Goal: Navigation & Orientation: Go to known website

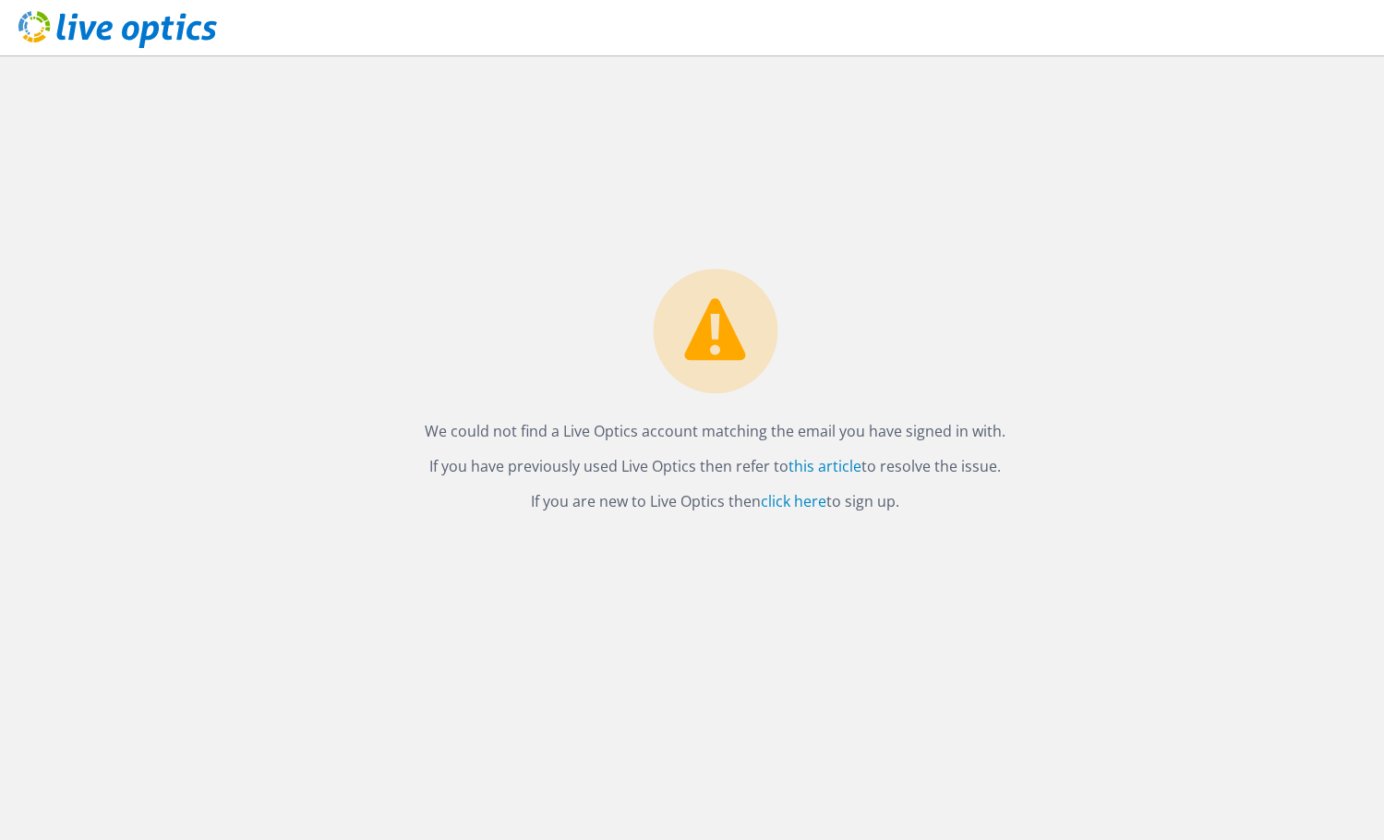
click at [749, 105] on div "We could not find a Live Optics account matching the email you have signed in w…" at bounding box center [715, 447] width 1338 height 785
click at [114, 31] on icon at bounding box center [117, 30] width 199 height 38
click at [787, 502] on link "click here" at bounding box center [794, 501] width 66 height 20
